Goal: Check status

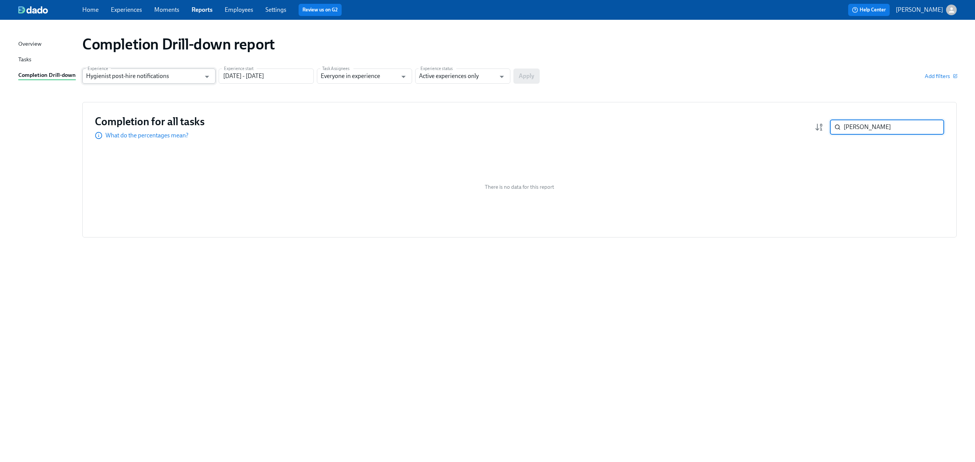
click at [115, 77] on input "Hygienist post-hire notifications" at bounding box center [143, 76] width 115 height 15
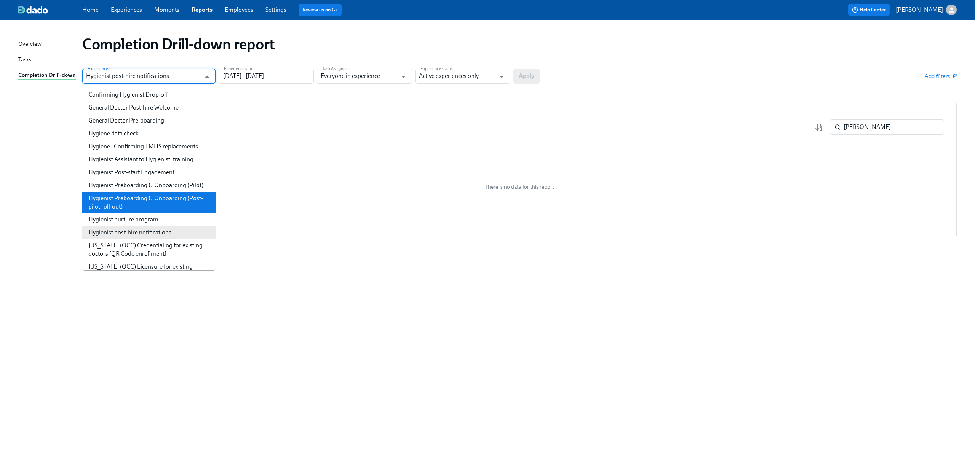
click at [141, 213] on li "Hygienist Preboarding & Onboarding (Post-pilot roll-out)" at bounding box center [148, 202] width 133 height 21
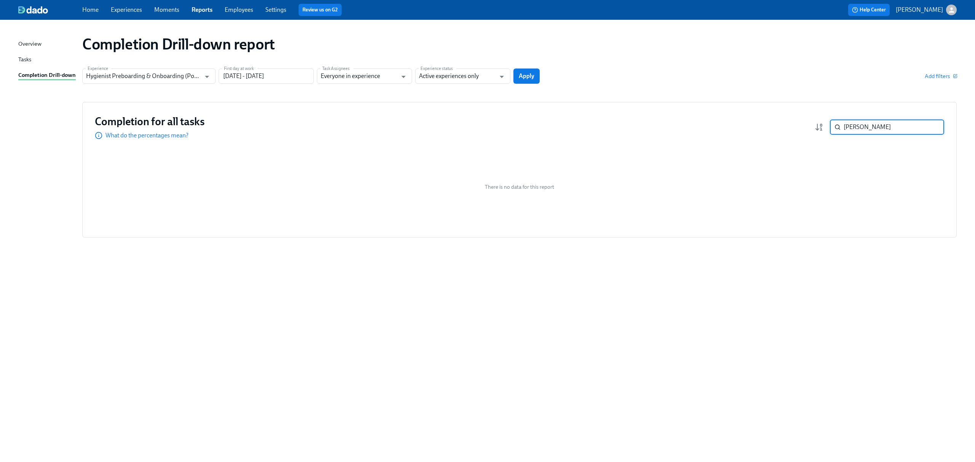
click at [877, 125] on input "[PERSON_NAME]" at bounding box center [893, 127] width 100 height 15
click at [936, 128] on input "[PERSON_NAME]" at bounding box center [893, 127] width 100 height 15
click at [932, 128] on input "[PERSON_NAME]" at bounding box center [893, 127] width 100 height 15
type input "Hygienist post-hire notifications"
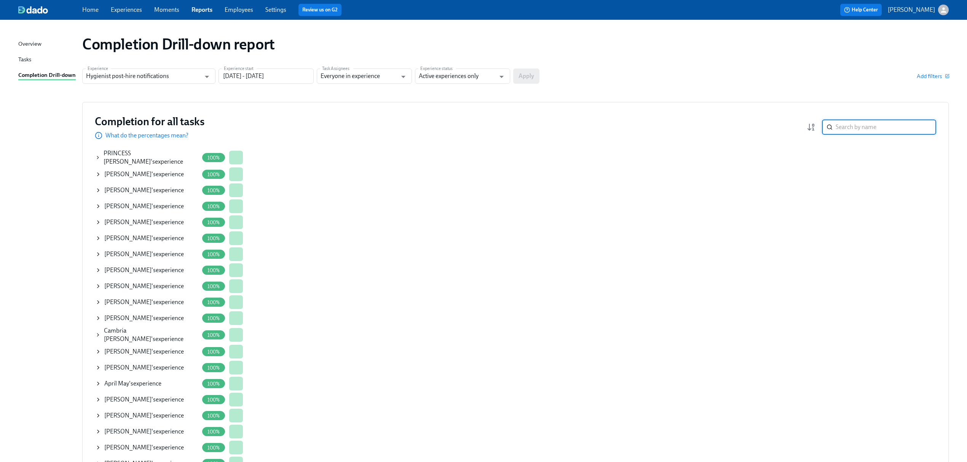
click at [878, 129] on input "search" at bounding box center [886, 127] width 100 height 15
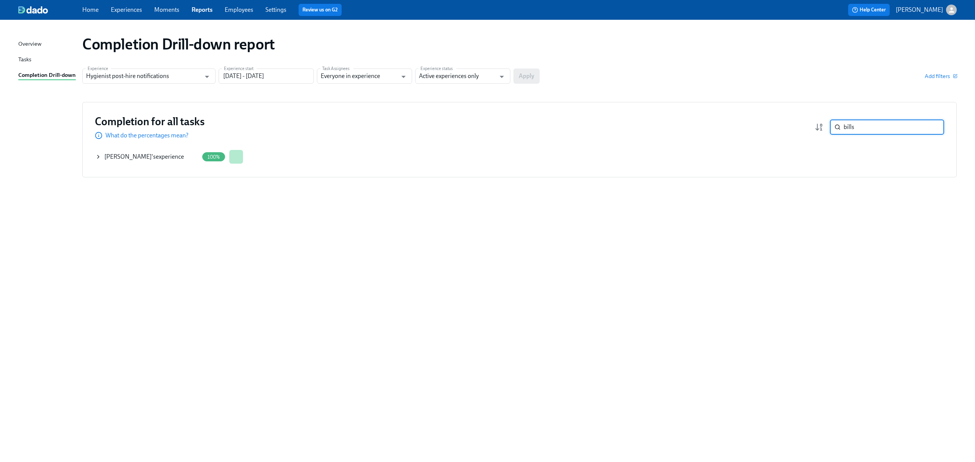
type input "bills"
click at [97, 154] on icon at bounding box center [98, 157] width 6 height 6
click at [258, 162] on button "See details of this experience" at bounding box center [270, 156] width 85 height 15
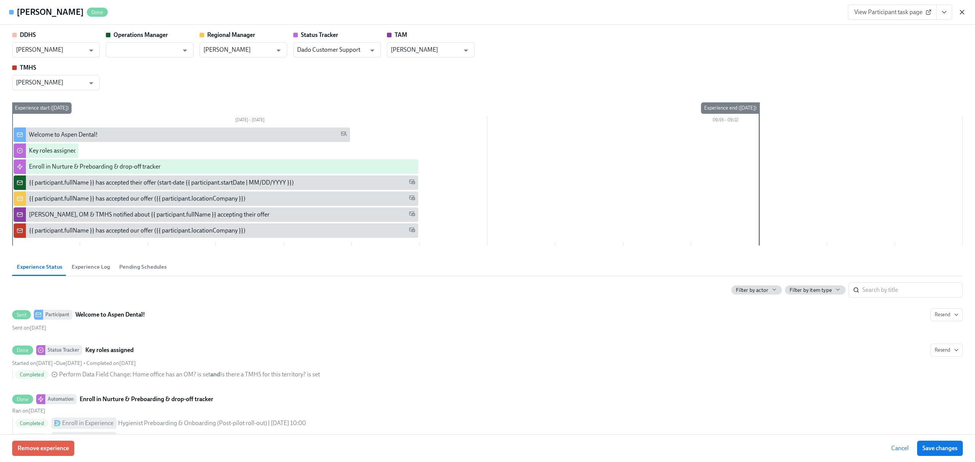
click at [964, 13] on icon "button" at bounding box center [962, 12] width 8 height 8
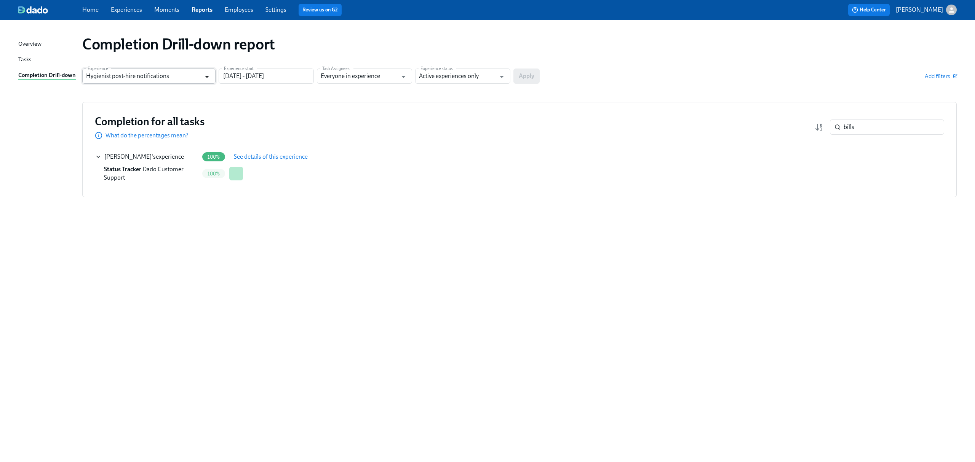
click at [209, 78] on icon "Open" at bounding box center [207, 77] width 10 height 10
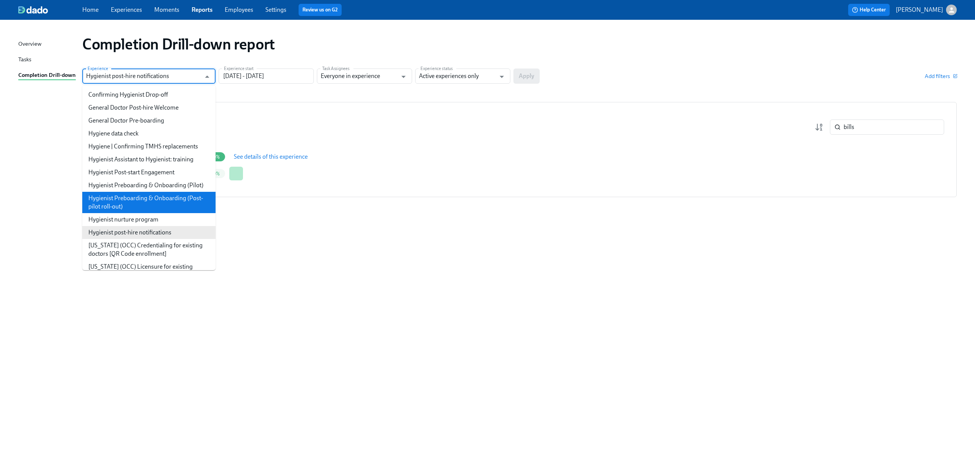
click at [166, 207] on li "Hygienist Preboarding & Onboarding (Post-pilot roll-out)" at bounding box center [148, 202] width 133 height 21
type input "Hygienist Preboarding & Onboarding (Post-pilot roll-out)"
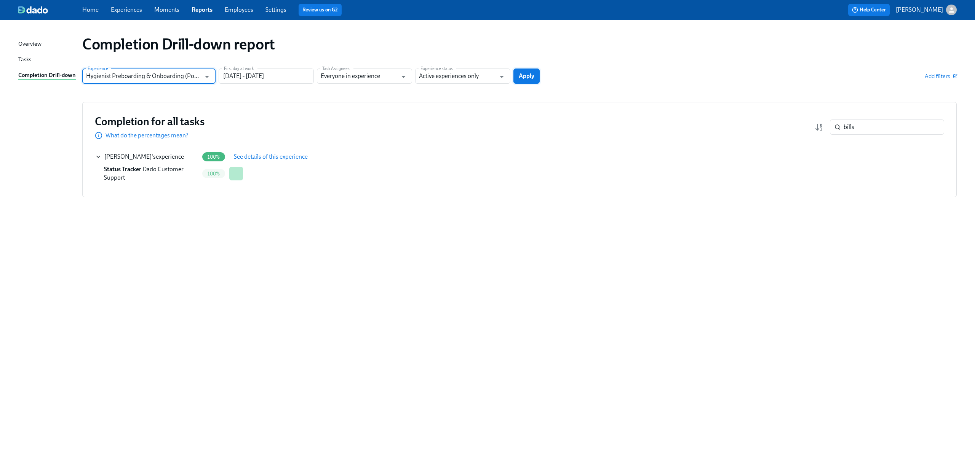
click at [528, 78] on span "Apply" at bounding box center [526, 76] width 16 height 8
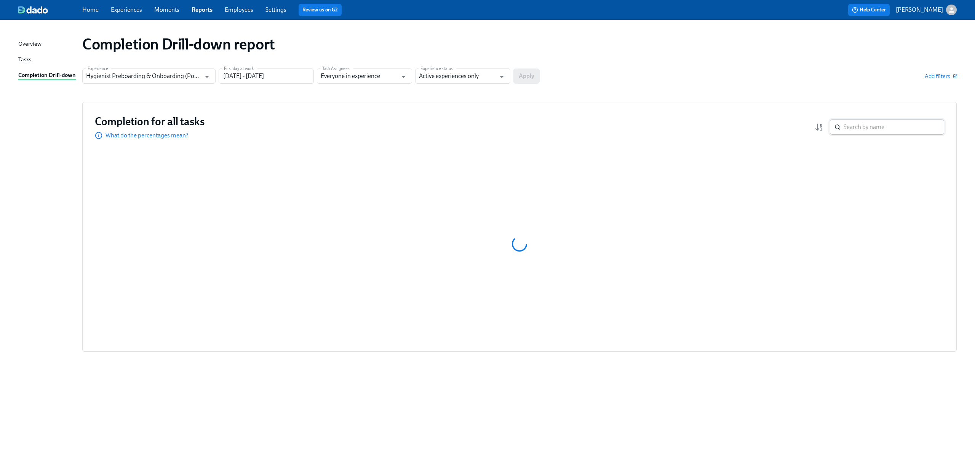
click at [856, 123] on input "search" at bounding box center [893, 127] width 100 height 15
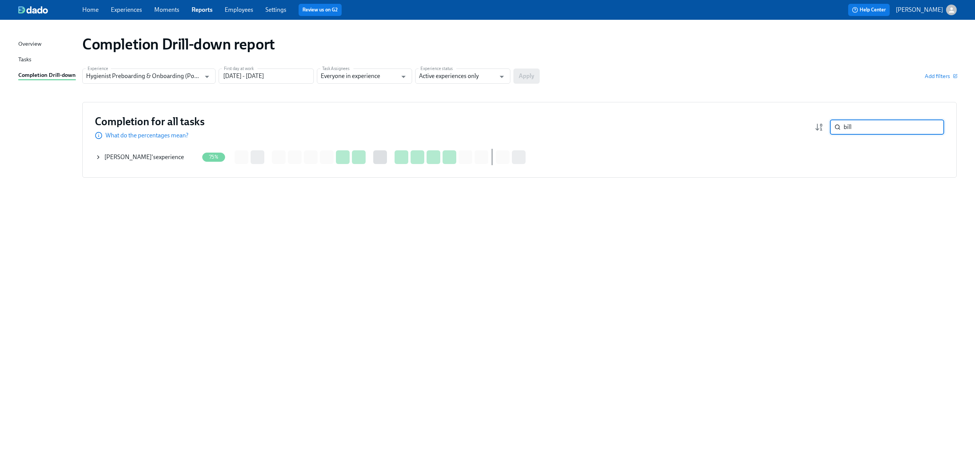
type input "bill"
click at [142, 159] on div "[PERSON_NAME] 's experience" at bounding box center [144, 157] width 80 height 8
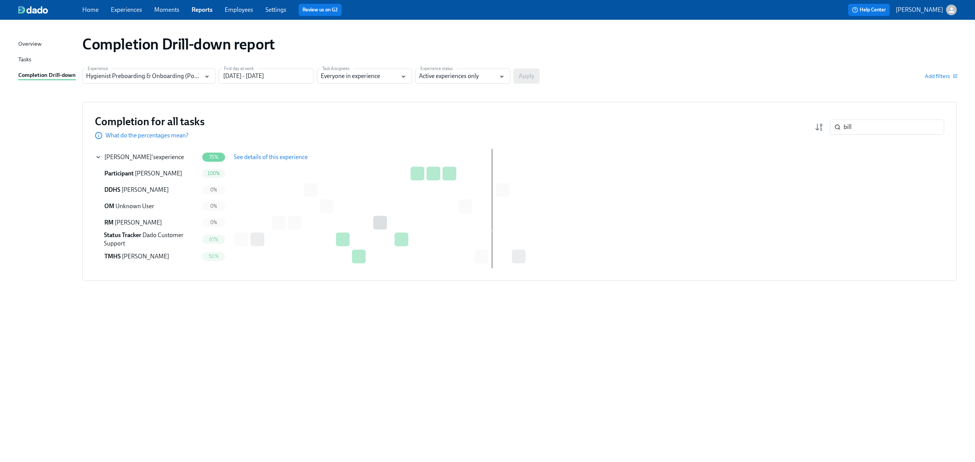
click at [285, 154] on span "See details of this experience" at bounding box center [271, 157] width 74 height 8
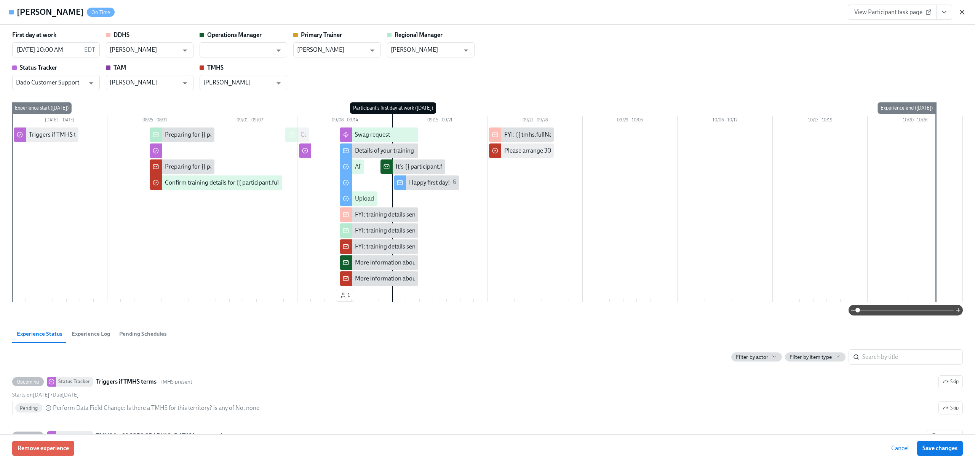
click at [962, 10] on icon "button" at bounding box center [962, 12] width 8 height 8
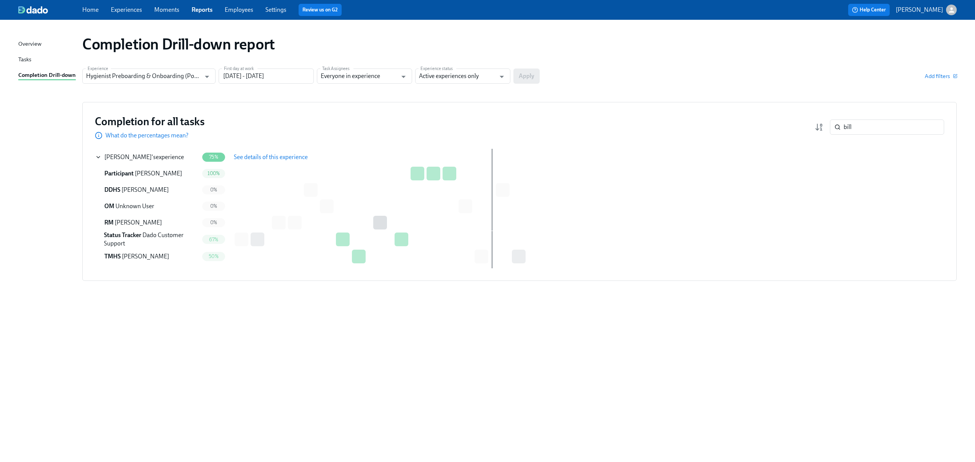
click at [275, 157] on span "See details of this experience" at bounding box center [271, 157] width 74 height 8
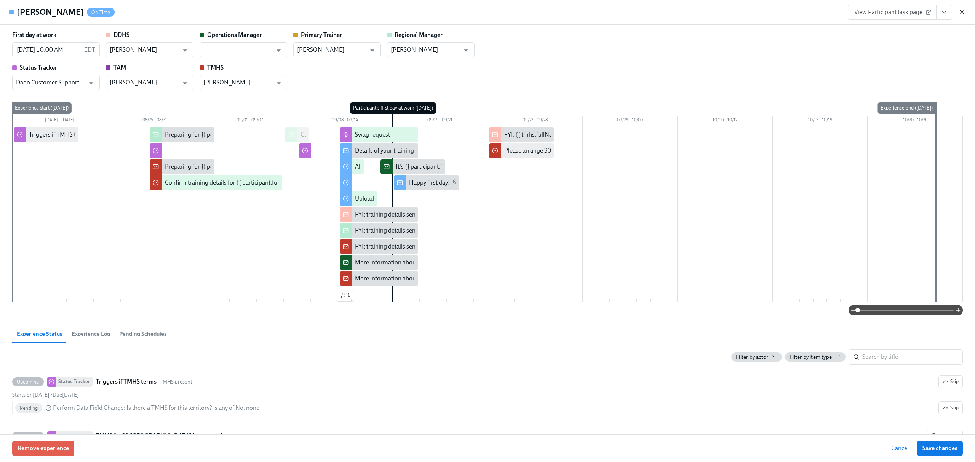
click at [959, 12] on icon "button" at bounding box center [962, 12] width 8 height 8
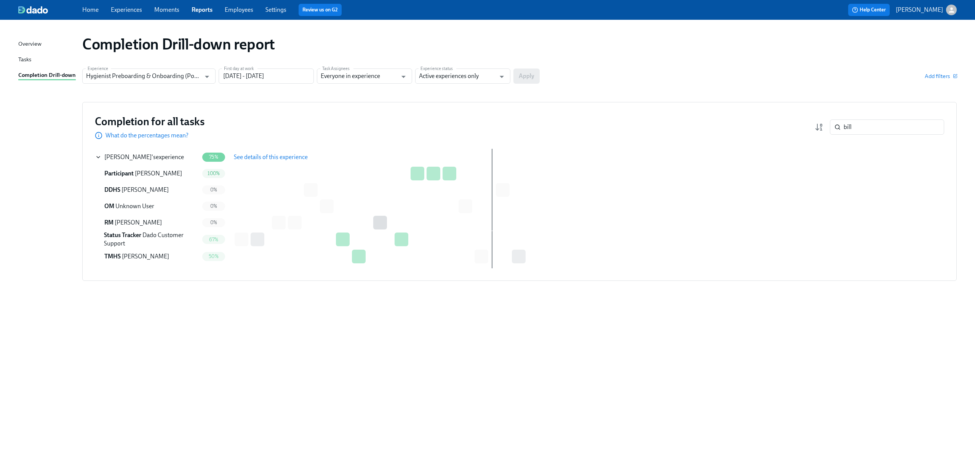
click at [134, 13] on link "Experiences" at bounding box center [126, 9] width 31 height 7
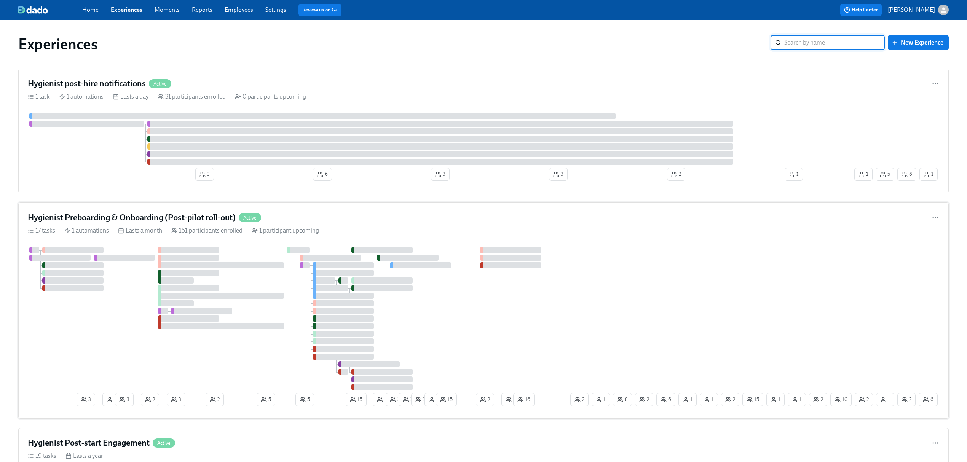
click at [157, 218] on h4 "Hygienist Preboarding & Onboarding (Post-pilot roll-out)" at bounding box center [132, 217] width 208 height 11
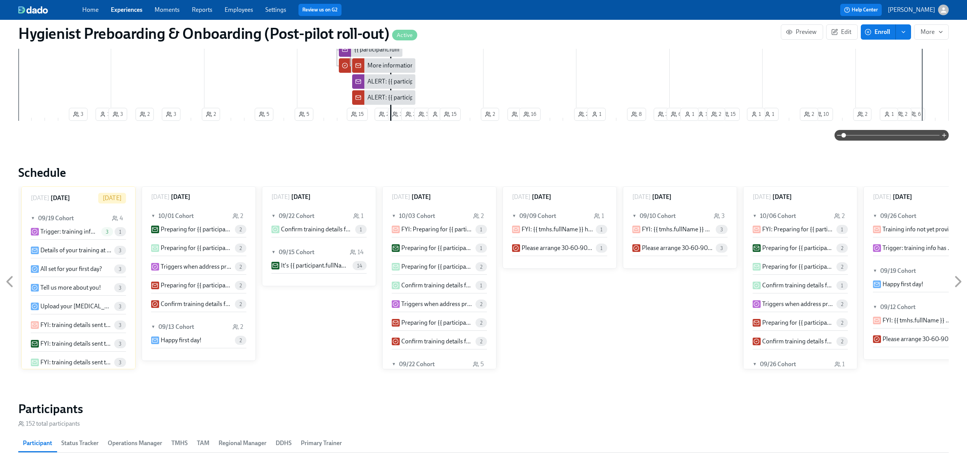
scroll to position [761, 0]
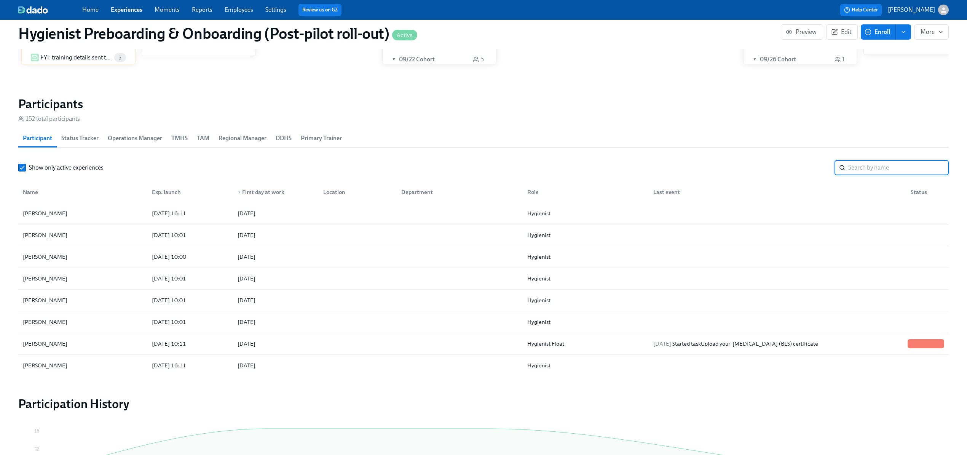
click at [903, 164] on input "search" at bounding box center [898, 167] width 100 height 15
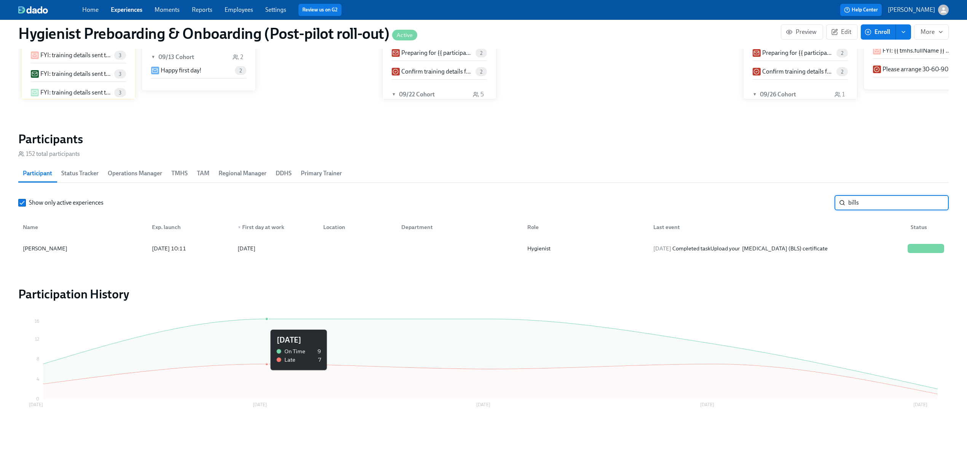
scroll to position [727, 0]
type input "bills"
click at [41, 246] on div "[PERSON_NAME]" at bounding box center [45, 248] width 51 height 9
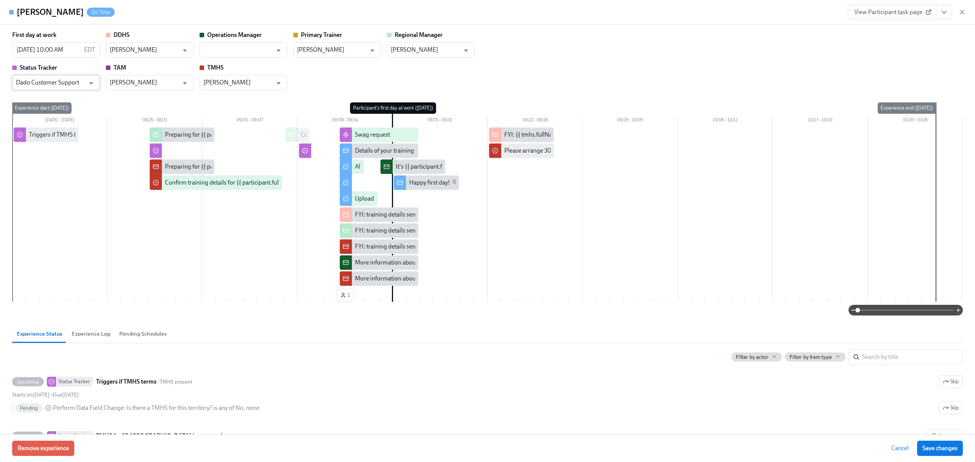
click at [48, 83] on input "Dado Customer Support" at bounding box center [50, 82] width 69 height 15
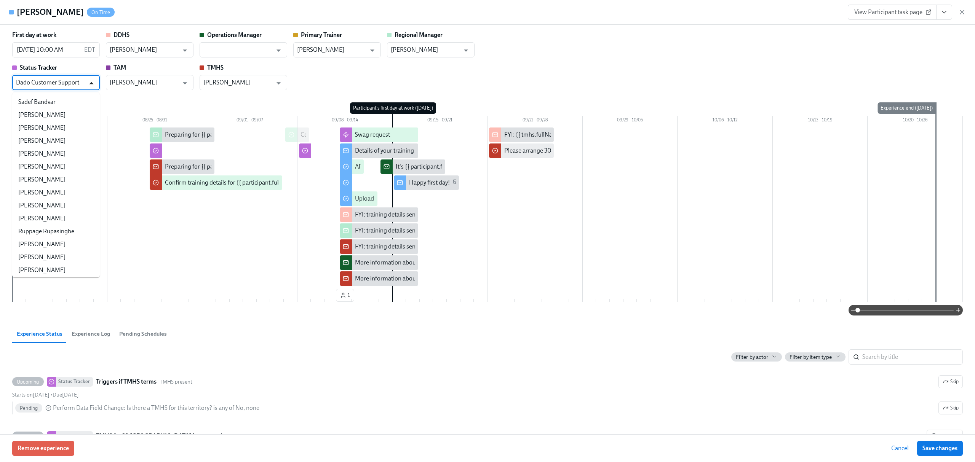
scroll to position [41424, 0]
click at [314, 75] on div "First day at work [DATE] 10:00 AM EDT ​ DDHS [PERSON_NAME] ​ Operations Manager…" at bounding box center [487, 60] width 950 height 59
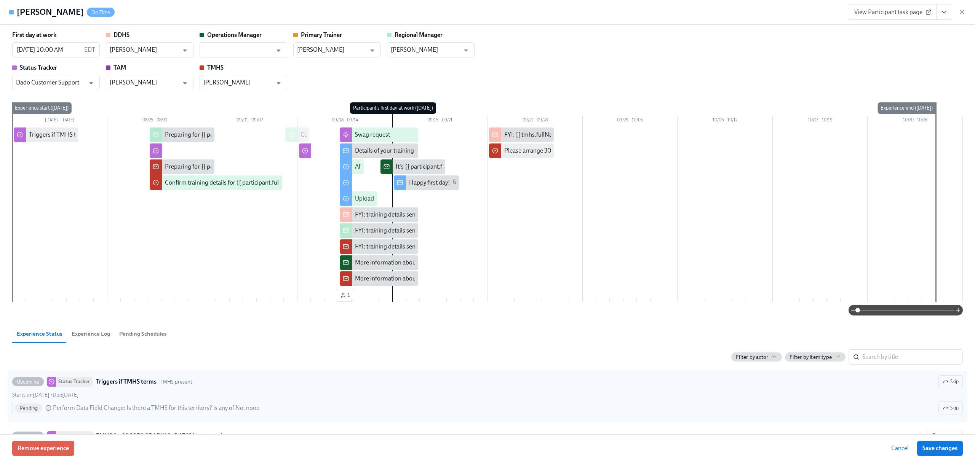
scroll to position [51, 0]
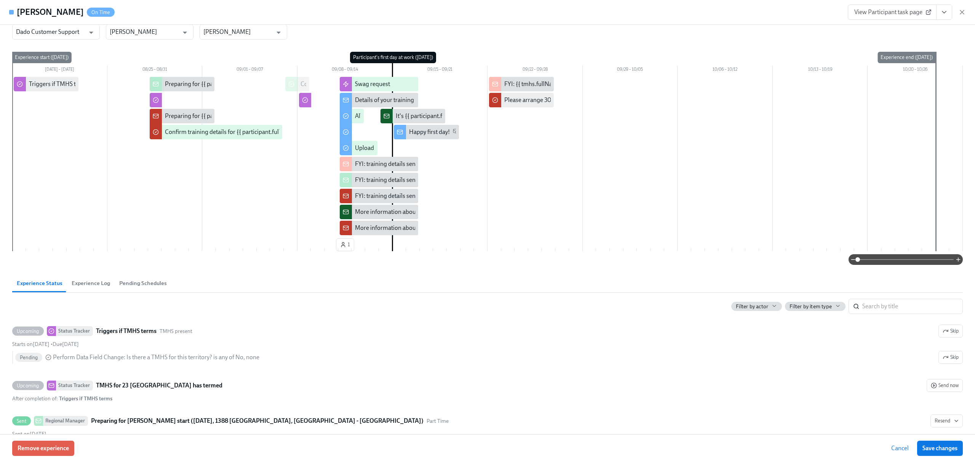
click at [89, 282] on span "Experience Log" at bounding box center [91, 283] width 38 height 9
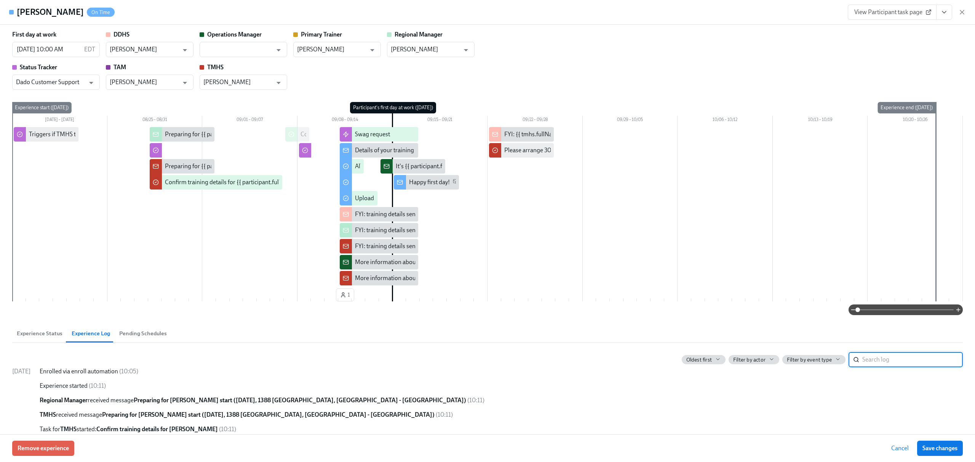
scroll to position [0, 0]
click at [174, 166] on div "Preparing for {{ participant.fullName }}'s start ({{ participant.startDate | MM…" at bounding box center [325, 167] width 320 height 8
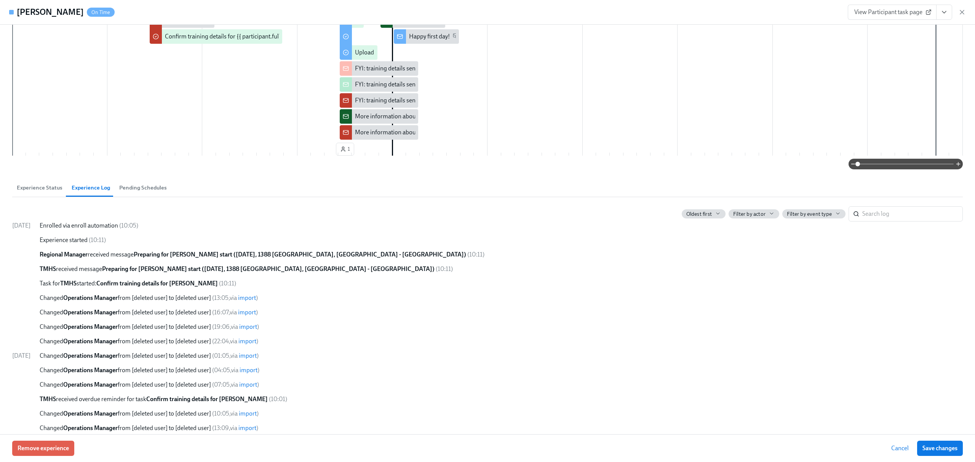
scroll to position [152, 0]
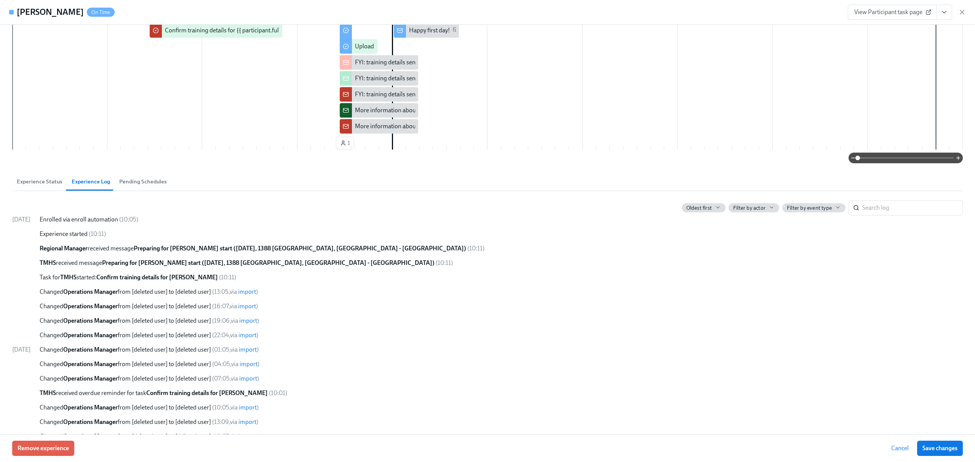
click at [343, 250] on strong "Preparing for [PERSON_NAME] start ([DATE], 1388 [GEOGRAPHIC_DATA], [GEOGRAPHIC_…" at bounding box center [300, 248] width 332 height 7
click at [349, 249] on strong "Preparing for [PERSON_NAME] start ([DATE], 1388 [GEOGRAPHIC_DATA], [GEOGRAPHIC_…" at bounding box center [300, 248] width 332 height 7
click at [302, 251] on strong "Preparing for [PERSON_NAME] start ([DATE], 1388 [GEOGRAPHIC_DATA], [GEOGRAPHIC_…" at bounding box center [300, 248] width 332 height 7
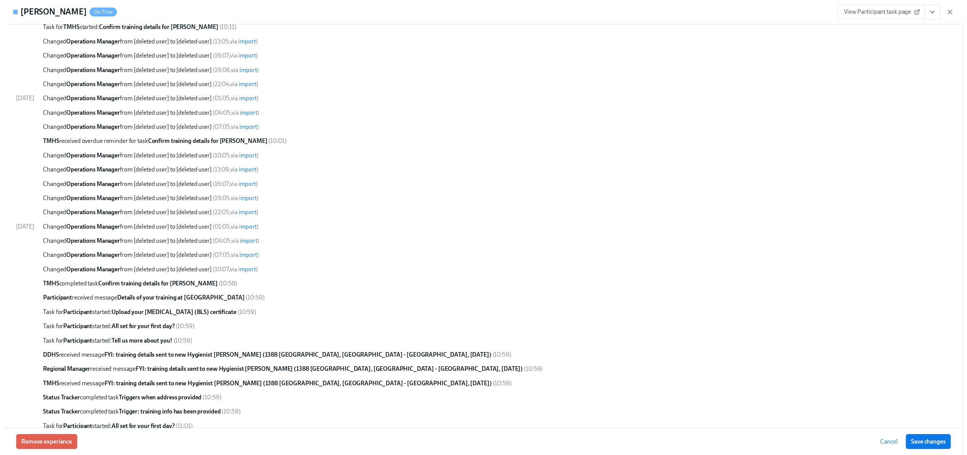
scroll to position [0, 0]
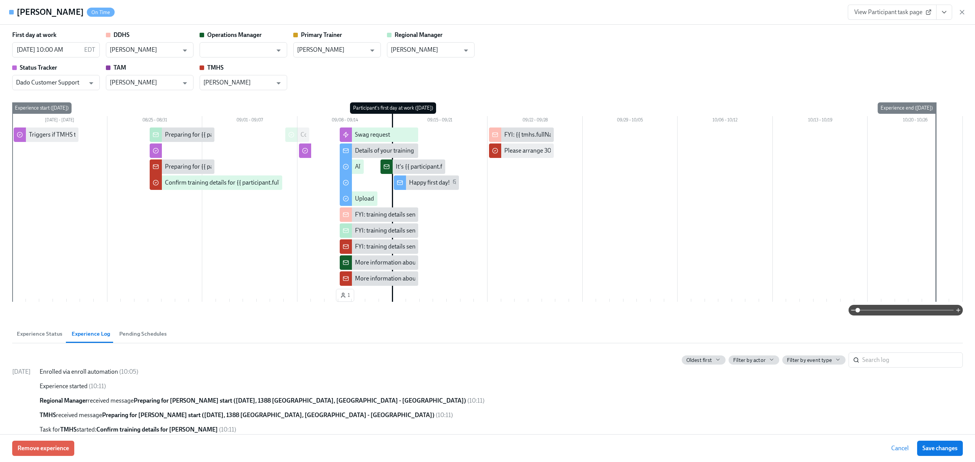
click at [926, 12] on icon at bounding box center [928, 12] width 6 height 6
click at [943, 12] on icon "View task page" at bounding box center [944, 12] width 4 height 2
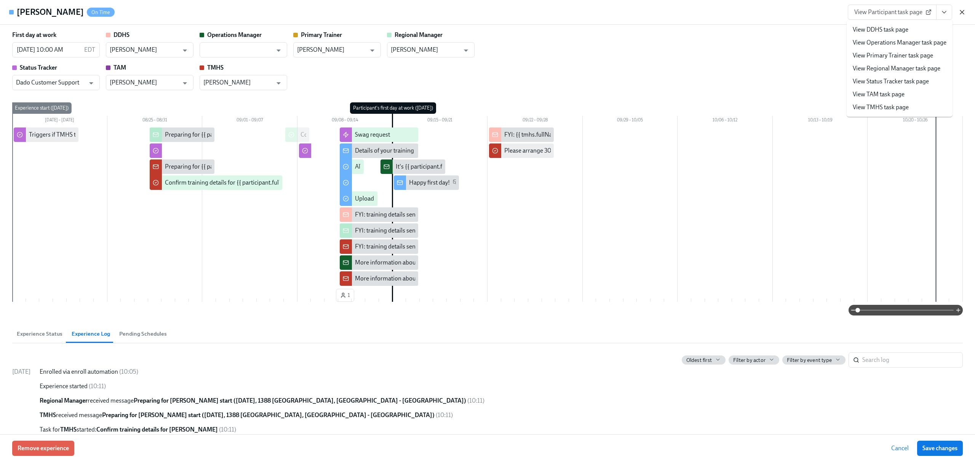
click at [961, 12] on icon "button" at bounding box center [962, 12] width 8 height 8
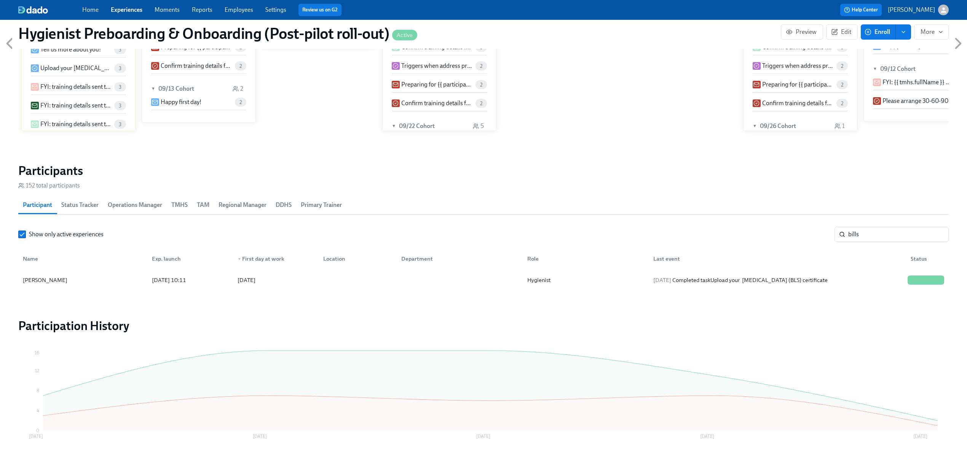
scroll to position [727, 0]
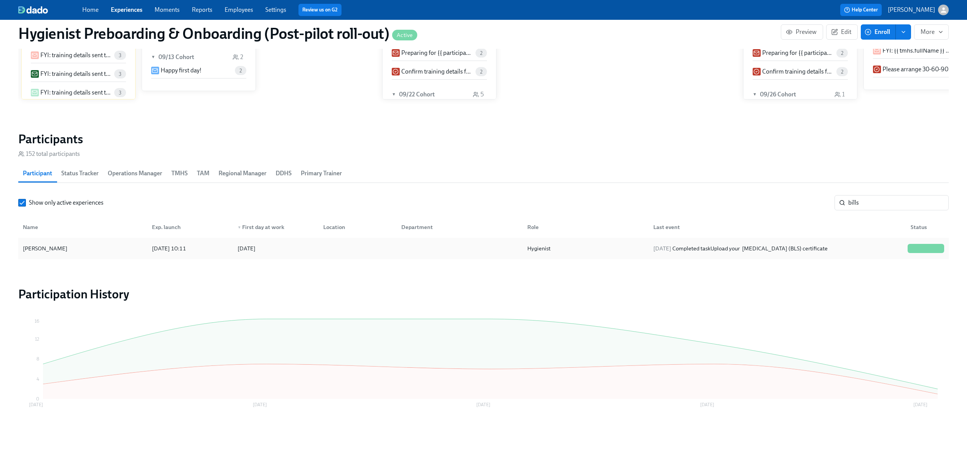
click at [43, 245] on div "[PERSON_NAME]" at bounding box center [45, 248] width 51 height 9
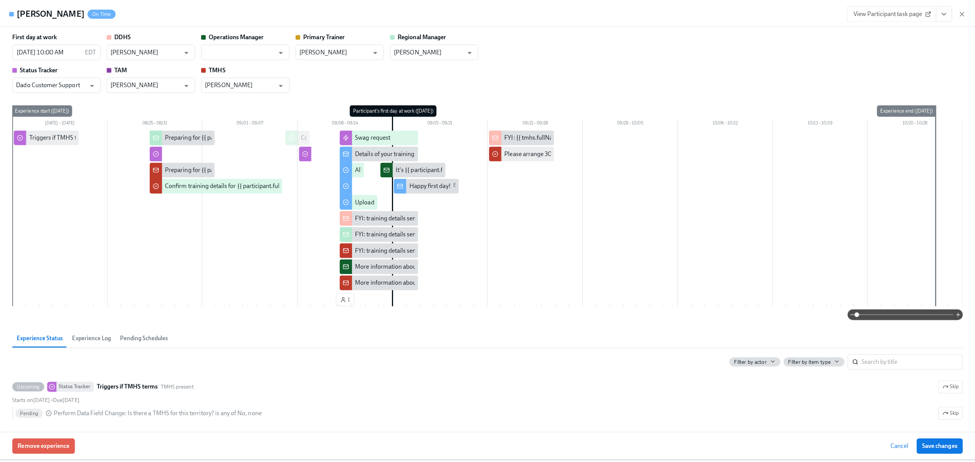
scroll to position [719, 0]
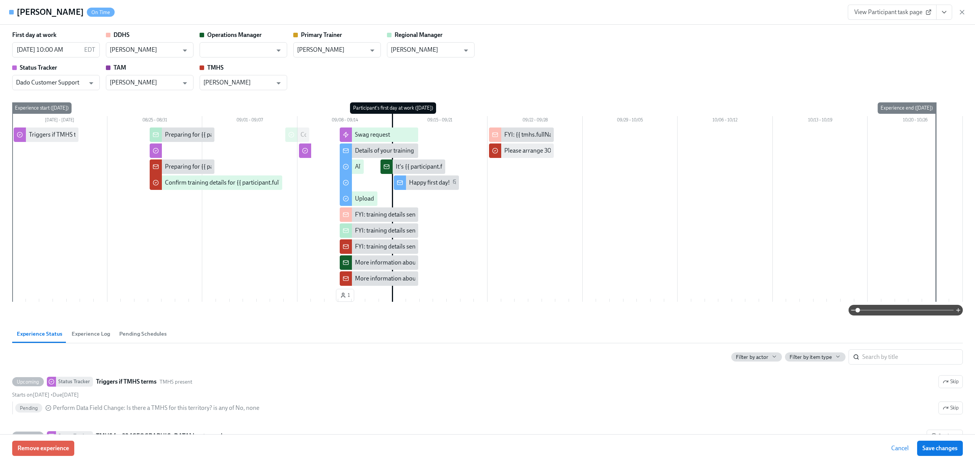
click at [186, 136] on div "Preparing for {{ participant.fullName }}'s start ({{ participant.startDate | MM…" at bounding box center [325, 135] width 320 height 8
click at [154, 137] on input "checkbox" at bounding box center [155, 134] width 7 height 7
click at [155, 136] on input "checkbox" at bounding box center [155, 134] width 7 height 7
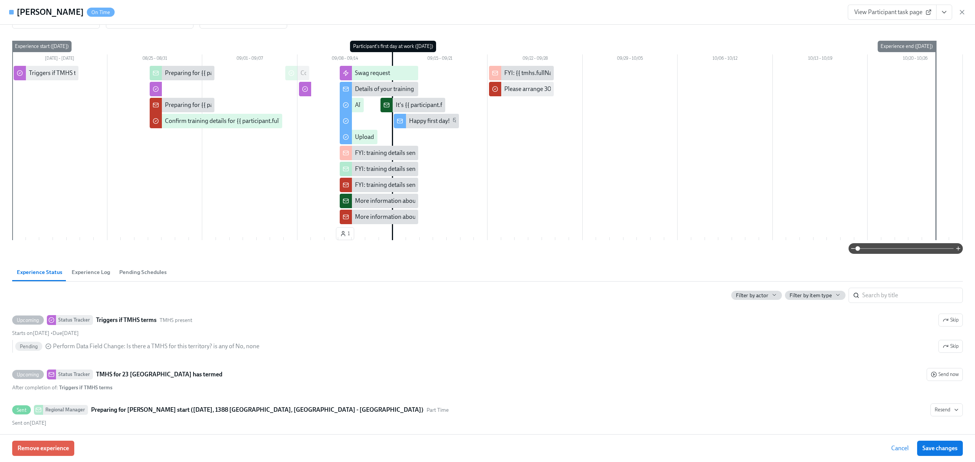
scroll to position [101, 0]
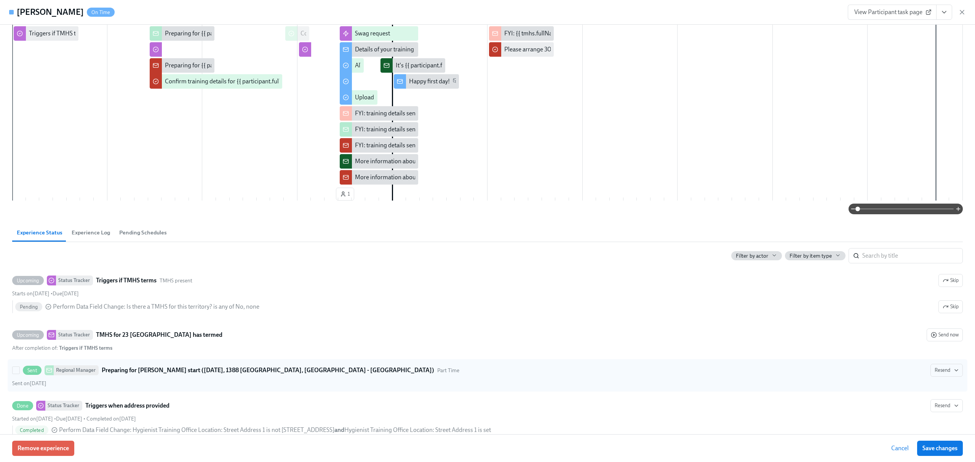
click at [241, 375] on strong "Preparing for [PERSON_NAME] start ([DATE], 1388 [GEOGRAPHIC_DATA], [GEOGRAPHIC_…" at bounding box center [268, 370] width 332 height 9
click at [19, 374] on input "Sent Regional Manager Preparing for [PERSON_NAME] start ([DATE], 1388 [GEOGRAPH…" at bounding box center [16, 370] width 7 height 7
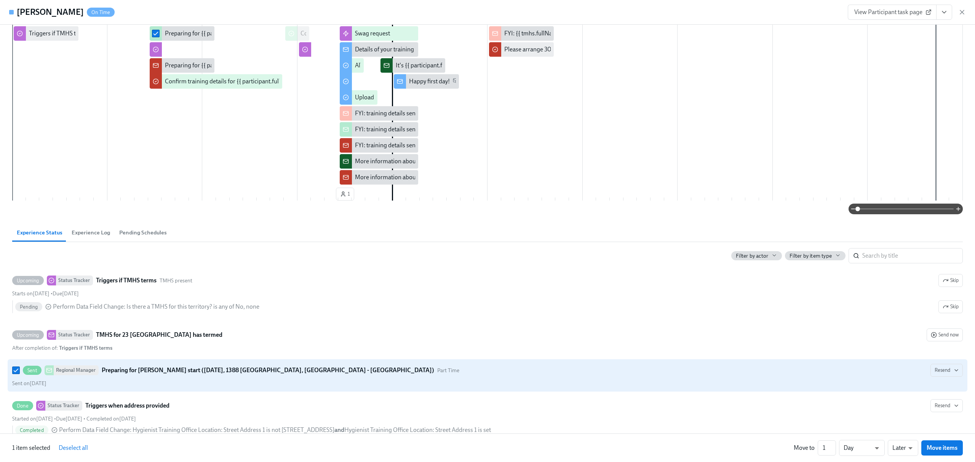
click at [241, 375] on strong "Preparing for [PERSON_NAME] start ([DATE], 1388 [GEOGRAPHIC_DATA], [GEOGRAPHIC_…" at bounding box center [268, 370] width 332 height 9
click at [19, 374] on input "Sent Regional Manager Preparing for [PERSON_NAME] start ([DATE], 1388 [GEOGRAPH…" at bounding box center [16, 370] width 7 height 7
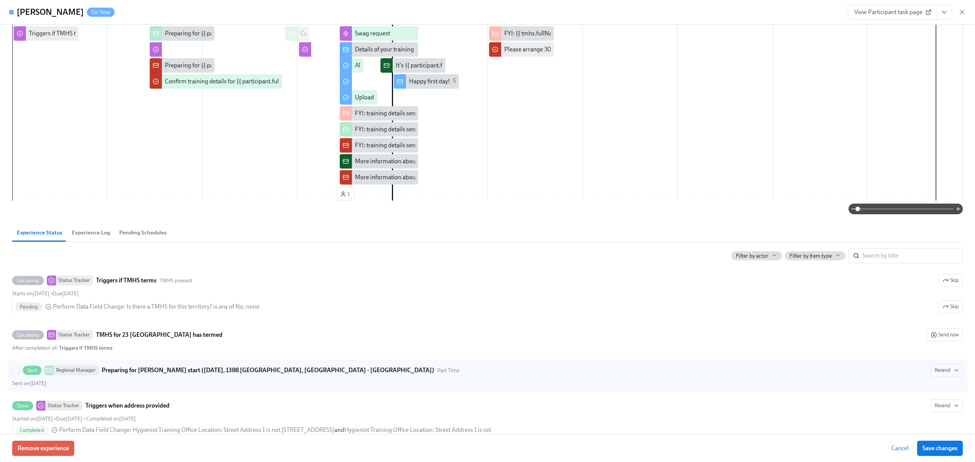
drag, startPoint x: 233, startPoint y: 369, endPoint x: 203, endPoint y: 373, distance: 30.0
click at [203, 373] on strong "Preparing for [PERSON_NAME] start ([DATE], 1388 [GEOGRAPHIC_DATA], [GEOGRAPHIC_…" at bounding box center [268, 370] width 332 height 9
click at [19, 373] on input "Sent Regional Manager Preparing for [PERSON_NAME] start ([DATE], 1388 [GEOGRAPH…" at bounding box center [16, 370] width 7 height 7
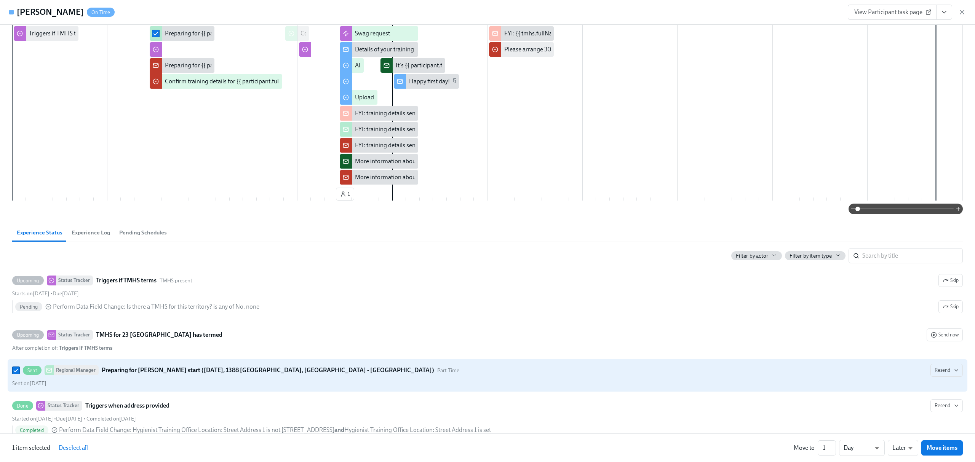
click at [203, 373] on strong "Preparing for [PERSON_NAME] start ([DATE], 1388 [GEOGRAPHIC_DATA], [GEOGRAPHIC_…" at bounding box center [268, 370] width 332 height 9
click at [19, 373] on input "Sent Regional Manager Preparing for [PERSON_NAME] start ([DATE], 1388 [GEOGRAPH…" at bounding box center [16, 370] width 7 height 7
checkbox input "false"
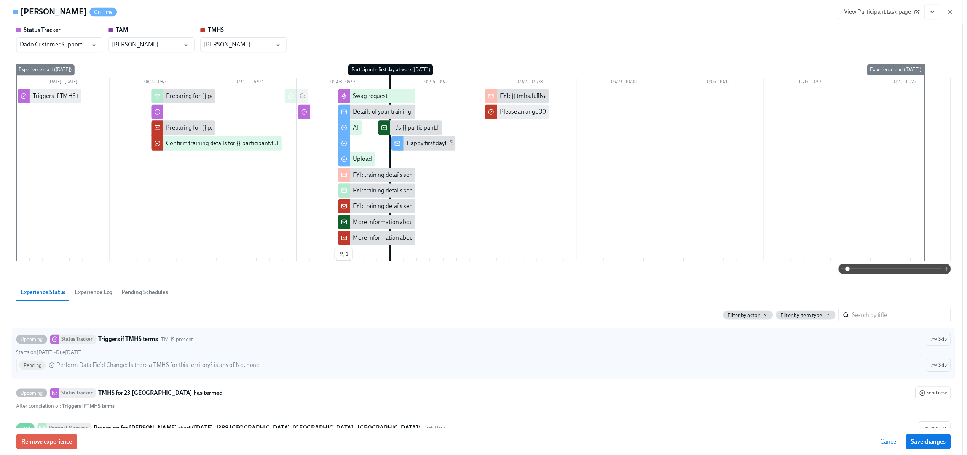
scroll to position [0, 0]
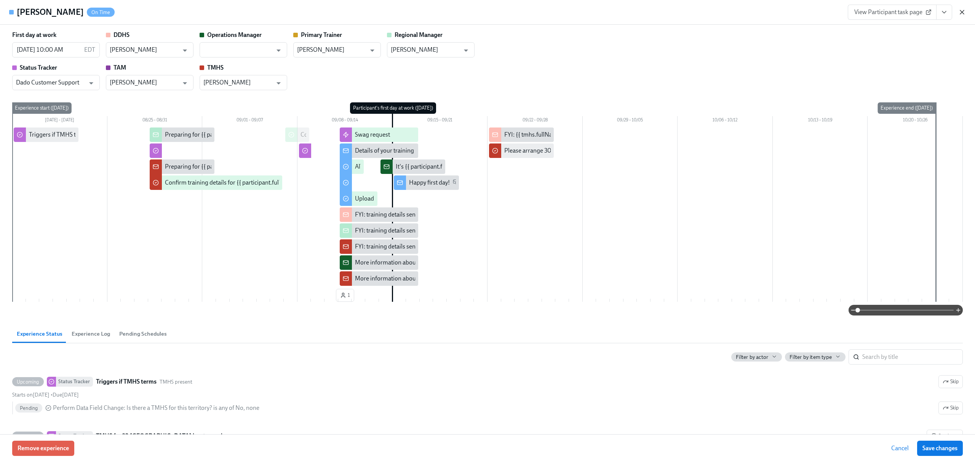
click at [960, 11] on icon "button" at bounding box center [962, 12] width 4 height 4
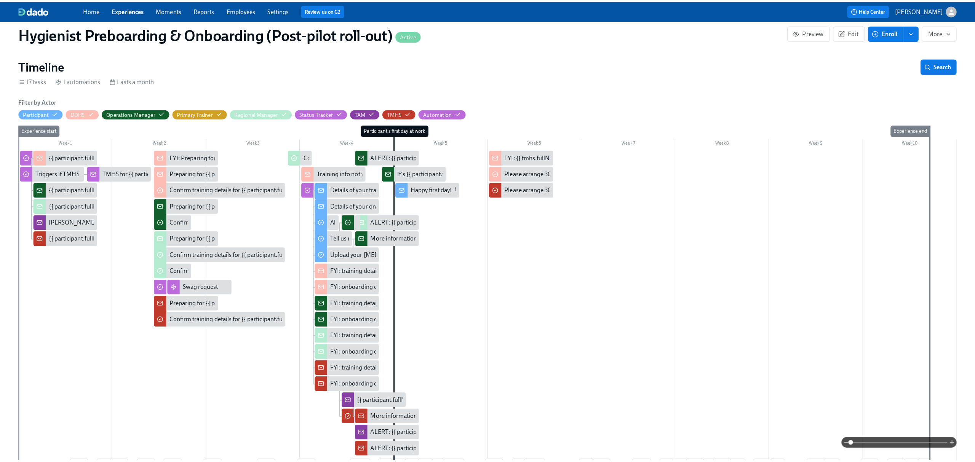
scroll to position [110, 0]
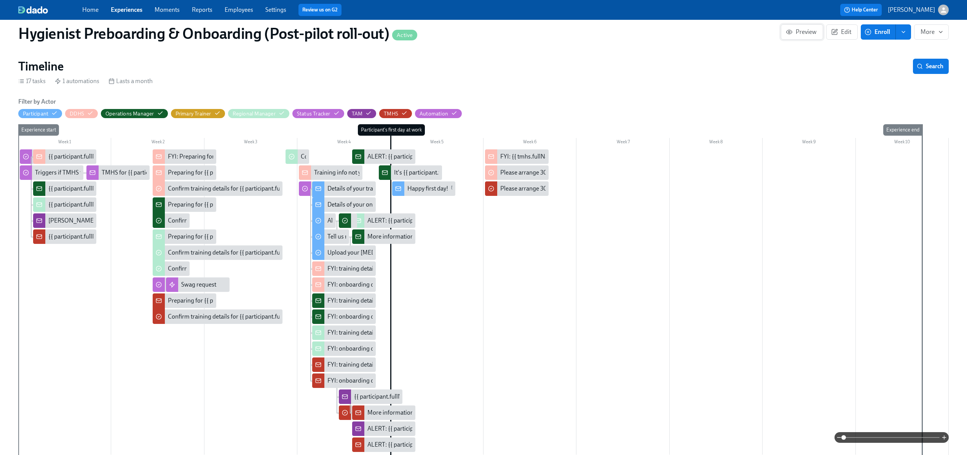
click at [789, 35] on icon "button" at bounding box center [789, 32] width 7 height 7
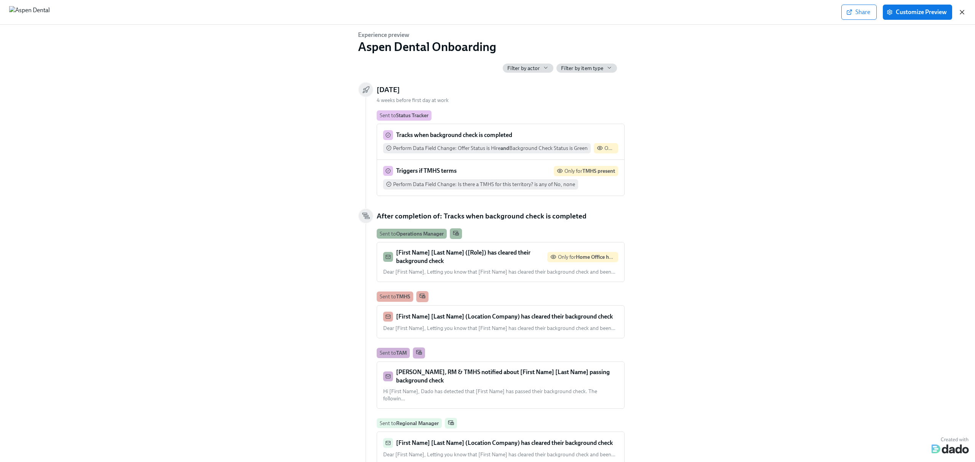
click at [962, 10] on icon "button" at bounding box center [962, 12] width 8 height 8
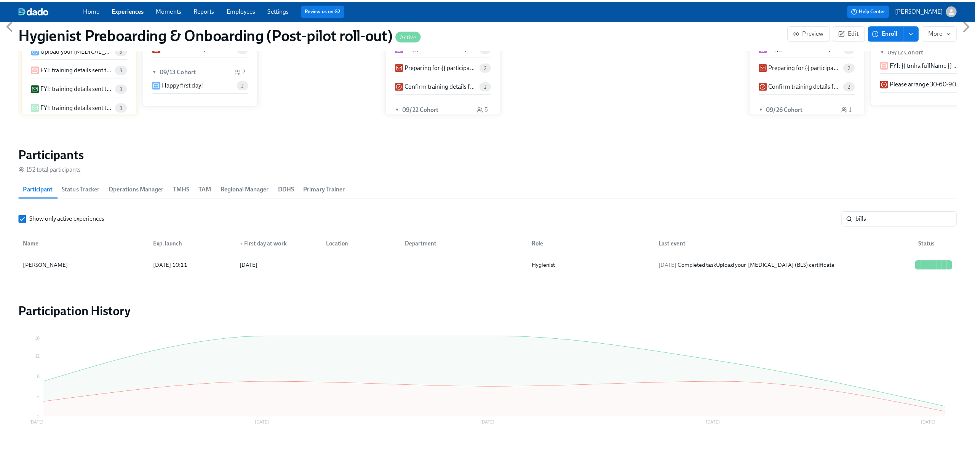
scroll to position [719, 0]
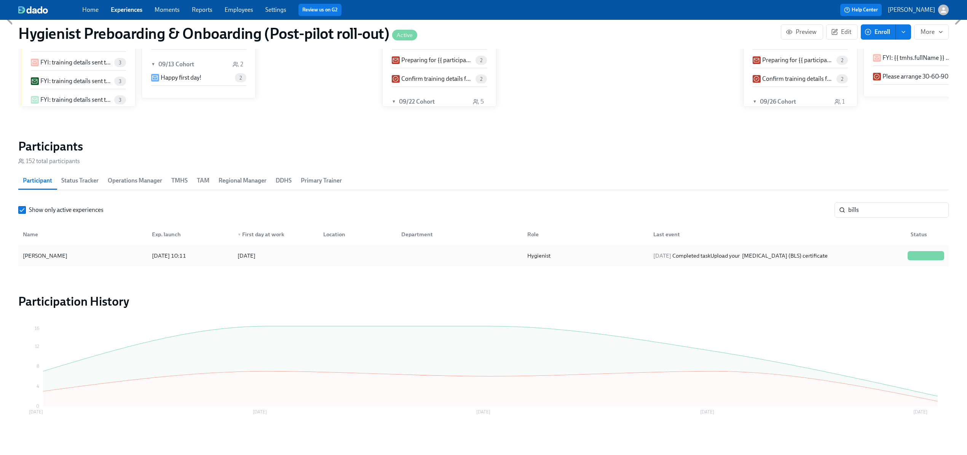
click at [47, 257] on div "[PERSON_NAME]" at bounding box center [45, 255] width 51 height 9
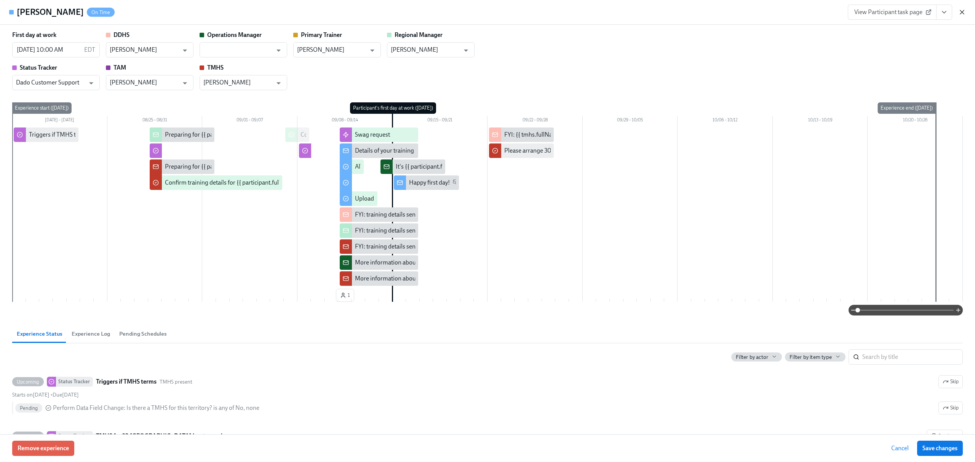
click at [959, 11] on icon "button" at bounding box center [962, 12] width 8 height 8
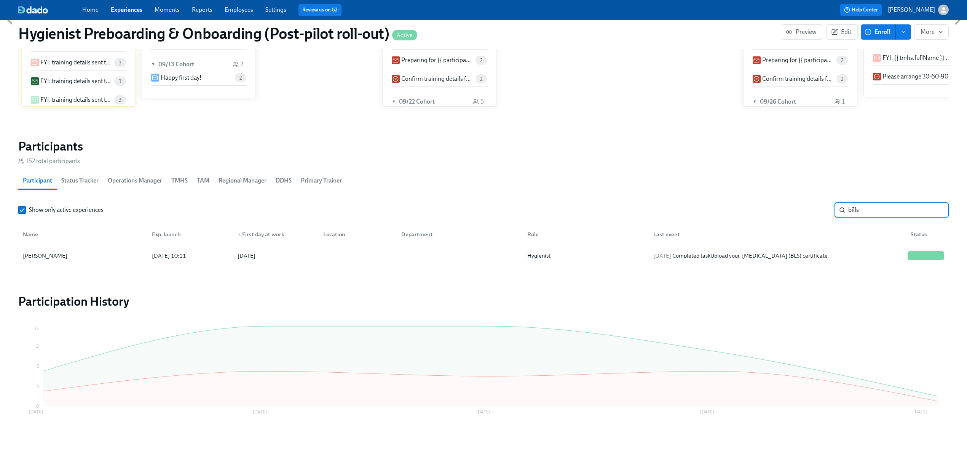
click at [853, 208] on input "bills" at bounding box center [898, 209] width 100 height 15
type input "[PERSON_NAME]"
click at [42, 256] on div "[PERSON_NAME]" at bounding box center [45, 255] width 51 height 9
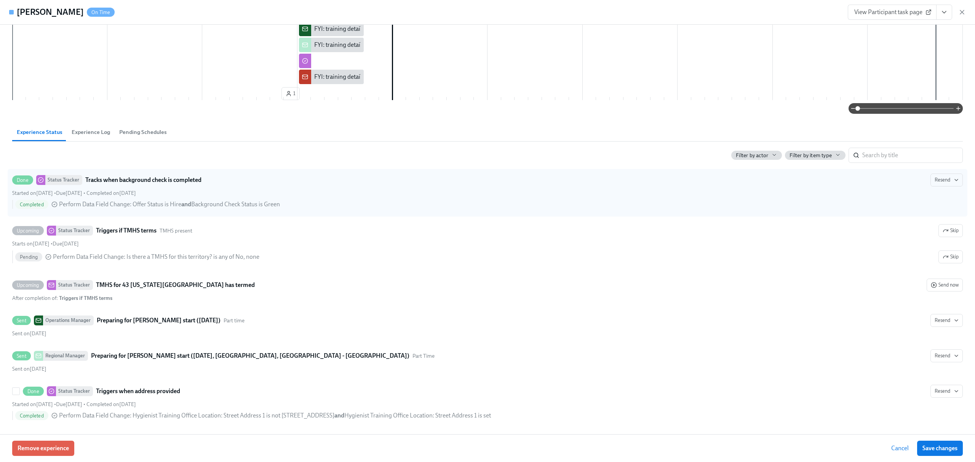
scroll to position [254, 0]
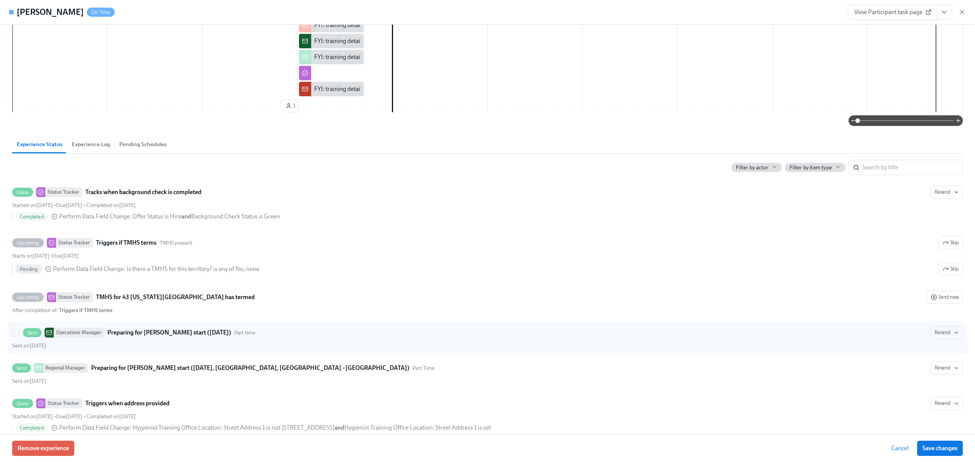
click at [79, 337] on div "Operations Manager" at bounding box center [79, 333] width 51 height 10
click at [19, 336] on input "Sent Operations Manager Preparing for [PERSON_NAME] start ([DATE]) Part time Re…" at bounding box center [16, 332] width 7 height 7
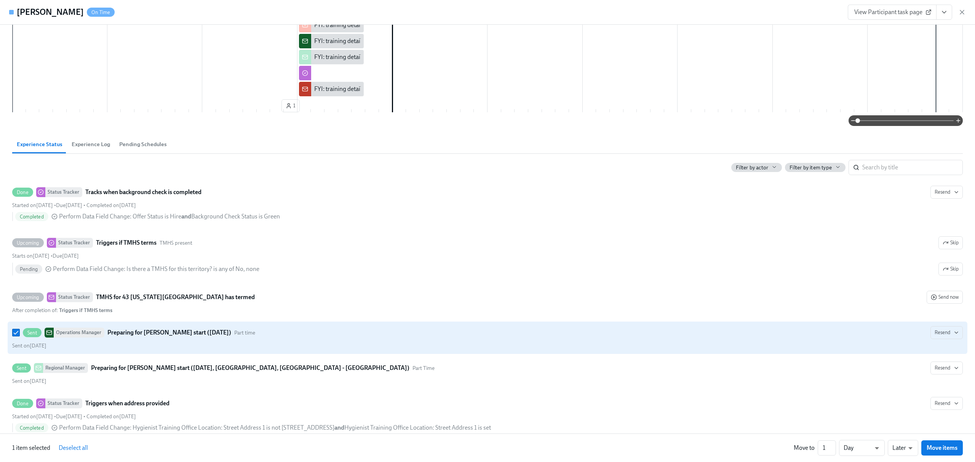
click at [79, 337] on div "Operations Manager" at bounding box center [79, 333] width 51 height 10
click at [19, 336] on input "Sent Operations Manager Preparing for [PERSON_NAME] start ([DATE]) Part time Re…" at bounding box center [16, 332] width 7 height 7
checkbox input "false"
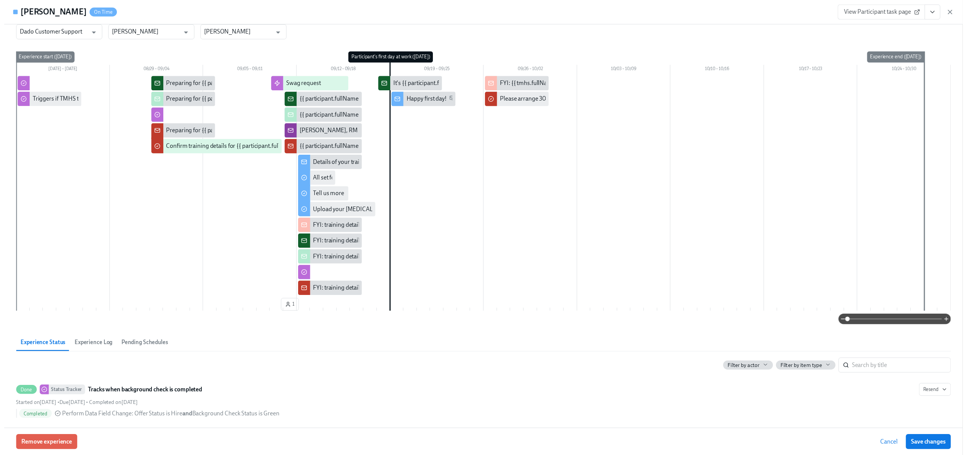
scroll to position [0, 0]
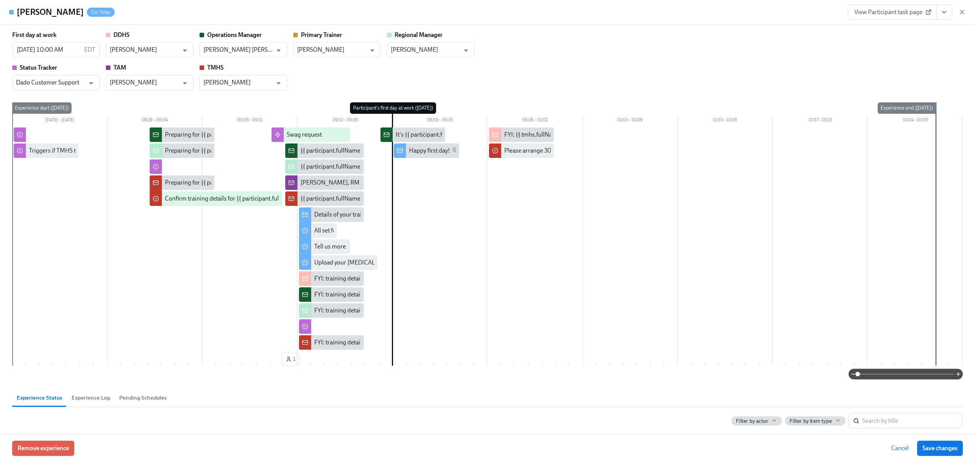
click at [177, 131] on div "Preparing for {{ participant.fullName }}'s start ({{ participant.startDate | MM…" at bounding box center [280, 135] width 230 height 8
click at [315, 183] on div "[PERSON_NAME], RM & TMHS notified about {{ participant.fullName }} passing back…" at bounding box center [428, 183] width 257 height 8
click at [343, 182] on div "[PERSON_NAME], RM & TMHS notified about {{ participant.fullName }} passing back…" at bounding box center [428, 183] width 257 height 8
click at [962, 12] on icon "button" at bounding box center [962, 12] width 4 height 4
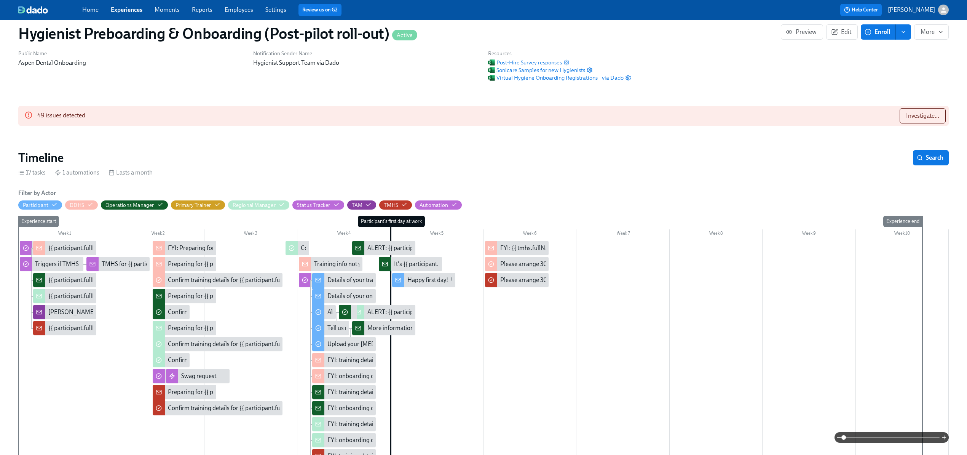
scroll to position [8, 0]
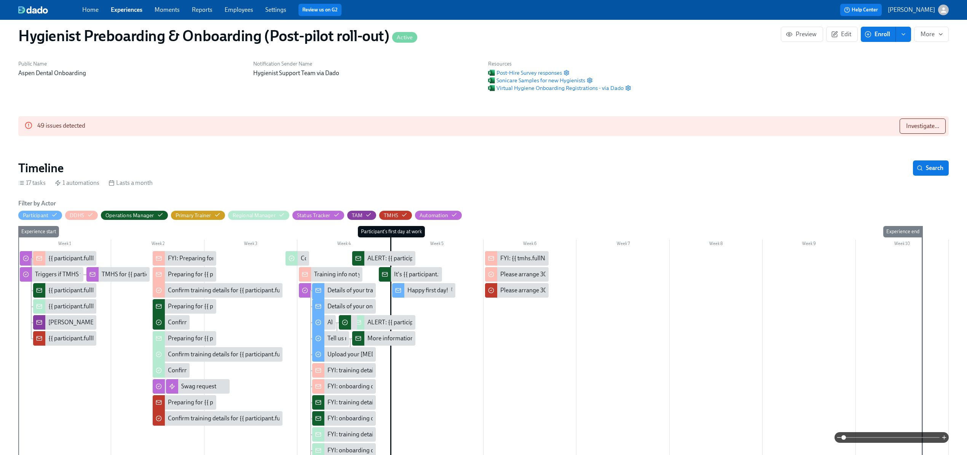
click at [36, 256] on icon at bounding box center [39, 258] width 6 height 6
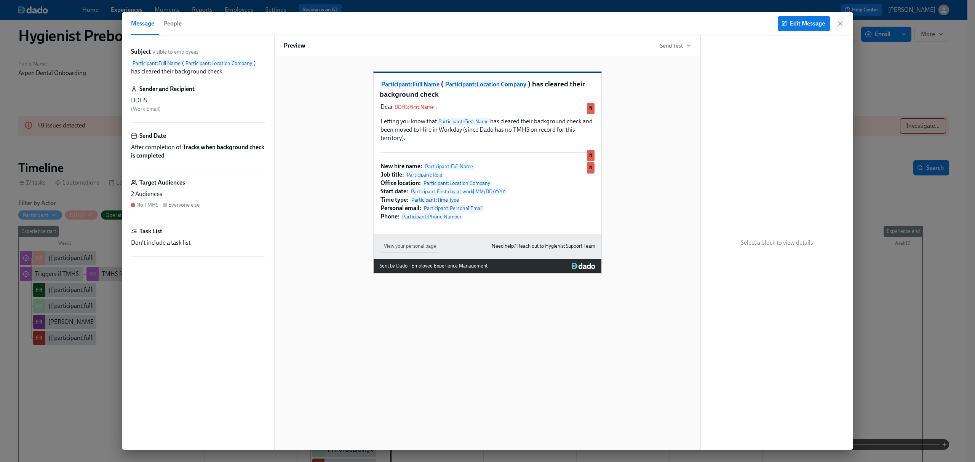
drag, startPoint x: 841, startPoint y: 24, endPoint x: 806, endPoint y: 0, distance: 42.0
click at [841, 24] on icon "button" at bounding box center [840, 24] width 8 height 8
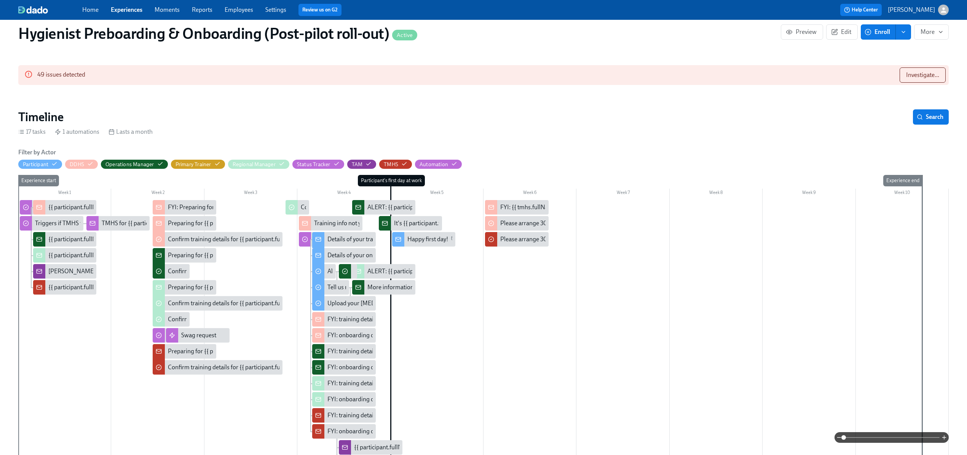
scroll to position [110, 0]
